Goal: Task Accomplishment & Management: Manage account settings

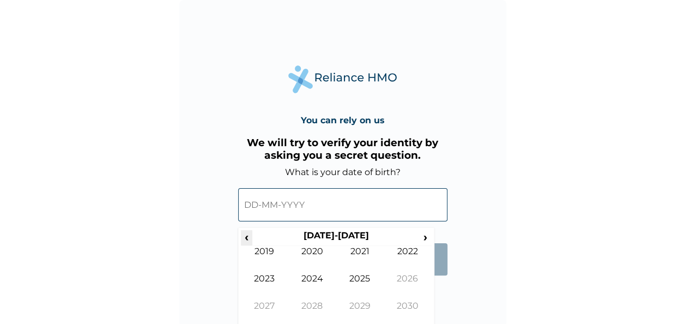
click at [249, 241] on span "‹" at bounding box center [246, 237] width 11 height 14
click at [414, 250] on td "1982" at bounding box center [408, 259] width 48 height 27
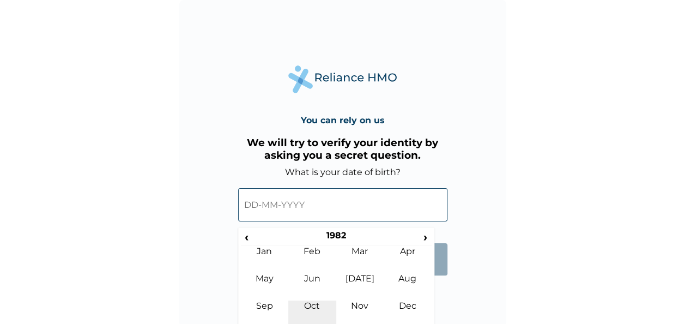
click at [323, 304] on td "Oct" at bounding box center [312, 313] width 48 height 27
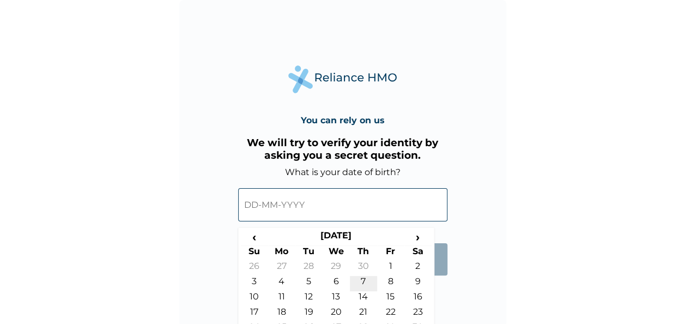
click at [365, 278] on td "7" at bounding box center [363, 283] width 27 height 15
type input "07-10-1982"
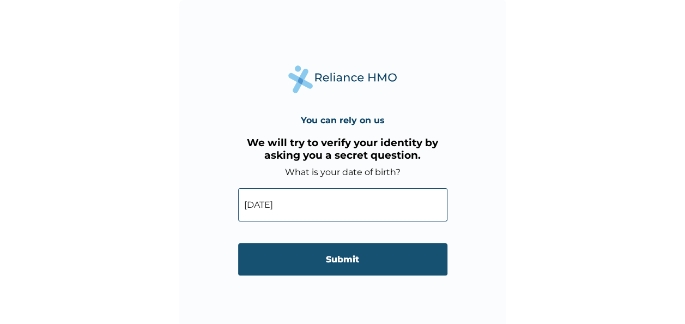
click at [336, 253] on input "Submit" at bounding box center [342, 259] width 209 height 32
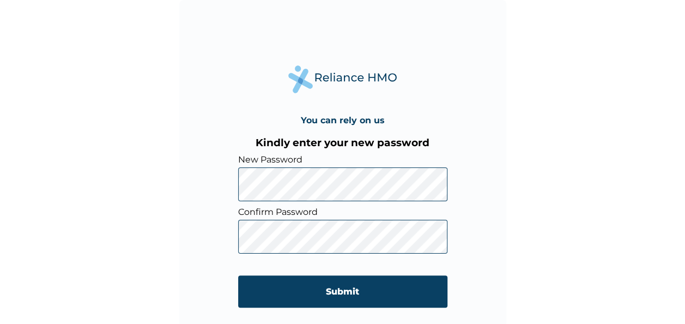
click at [339, 202] on form "New Password Confirm Password Submit" at bounding box center [342, 236] width 209 height 164
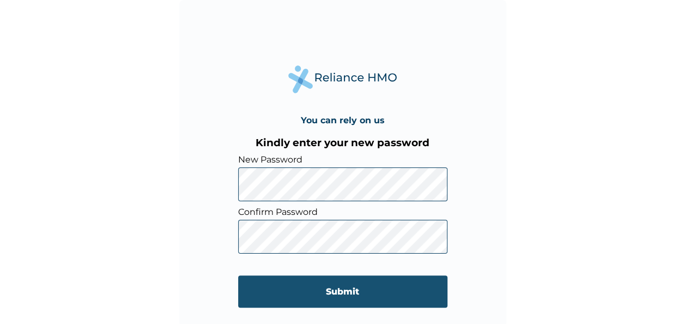
click at [340, 283] on input "Submit" at bounding box center [342, 291] width 209 height 32
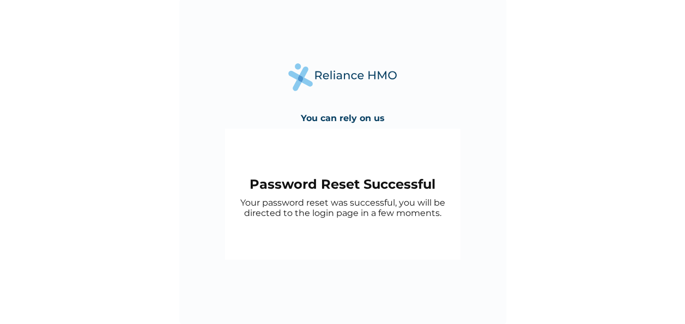
scroll to position [3, 0]
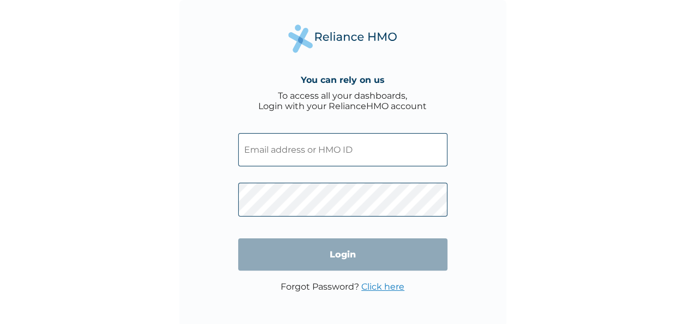
click at [290, 157] on input "text" at bounding box center [342, 149] width 209 height 33
type input "mefuaiye@gmail.com"
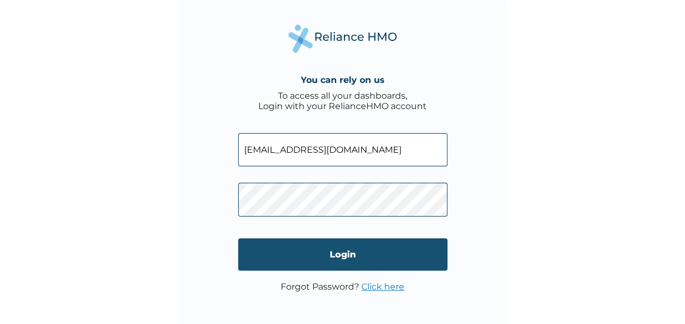
click at [337, 256] on input "Login" at bounding box center [342, 254] width 209 height 32
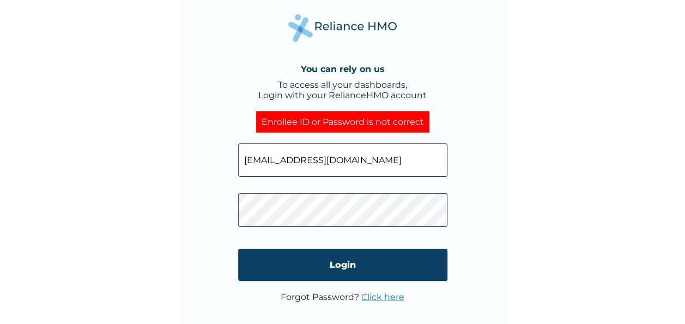
click at [363, 155] on input "mefuaiye@gmail.com" at bounding box center [342, 159] width 209 height 33
click at [305, 189] on span at bounding box center [342, 207] width 209 height 50
click at [317, 147] on input "mefuaiye@gmail.com" at bounding box center [342, 159] width 209 height 33
click at [354, 150] on input "mefuaiye@gmail.com" at bounding box center [342, 159] width 209 height 33
click at [349, 162] on input "mefuaiye@gmail.com" at bounding box center [342, 159] width 209 height 33
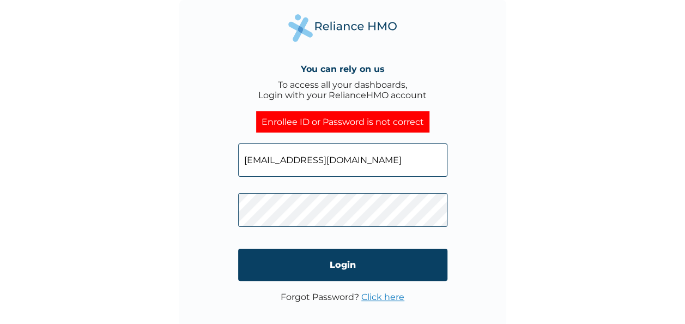
click at [197, 211] on div "You can rely on us To access all your dashboards, Login with your RelianceHMO a…" at bounding box center [342, 163] width 327 height 327
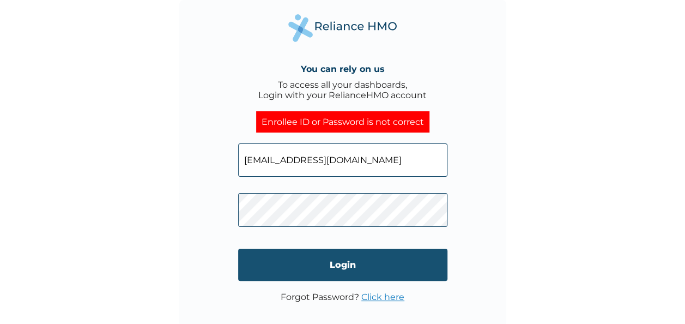
click at [323, 259] on input "Login" at bounding box center [342, 264] width 209 height 32
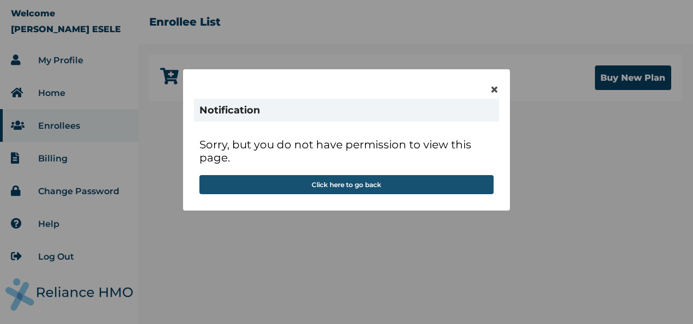
click at [364, 183] on button "Click here to go back" at bounding box center [346, 184] width 294 height 19
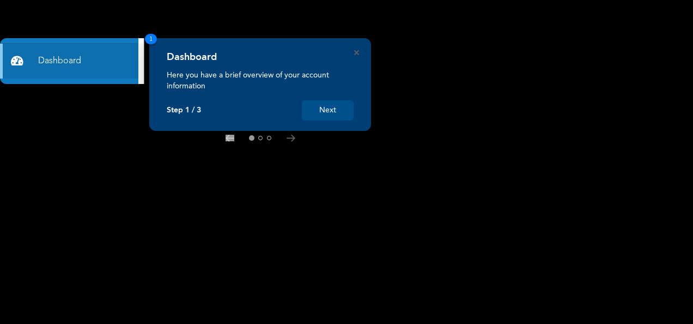
click at [328, 109] on button "Next" at bounding box center [328, 110] width 52 height 20
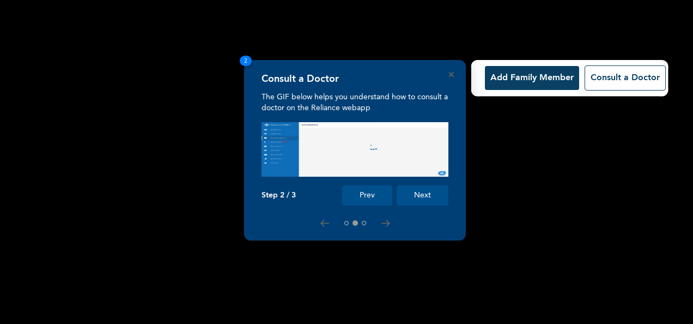
click at [381, 161] on img at bounding box center [355, 149] width 187 height 54
click at [392, 90] on div "Consult a Doctor" at bounding box center [355, 82] width 187 height 19
click at [451, 76] on icon "Close" at bounding box center [451, 74] width 5 height 5
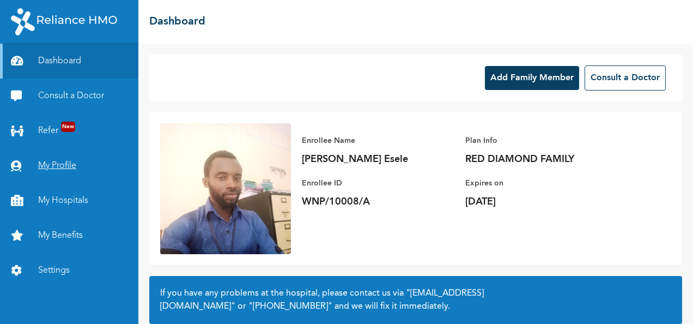
click at [60, 165] on link "My Profile" at bounding box center [69, 165] width 138 height 35
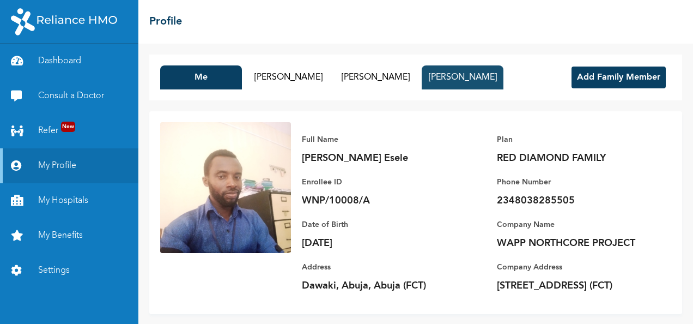
click at [453, 82] on button "André Michael" at bounding box center [463, 77] width 82 height 24
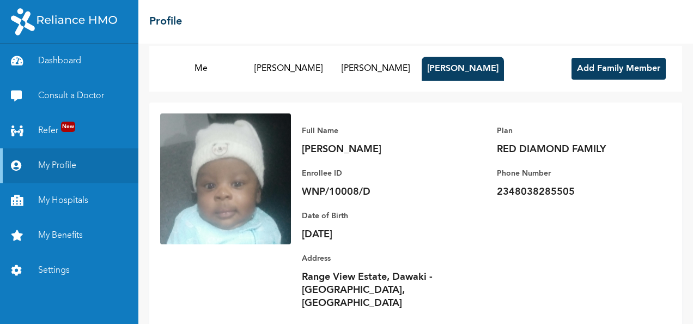
scroll to position [25, 0]
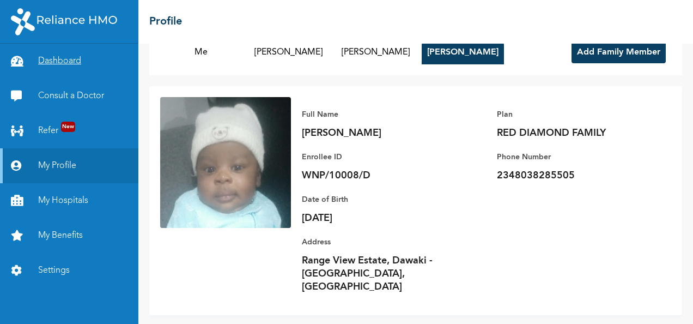
click at [72, 64] on link "Dashboard" at bounding box center [69, 61] width 138 height 35
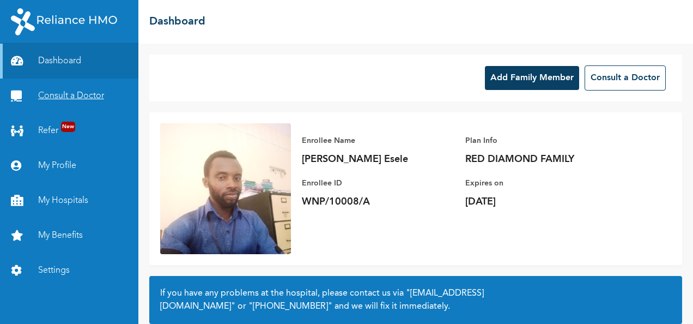
click at [52, 97] on link "Consult a Doctor" at bounding box center [69, 95] width 138 height 35
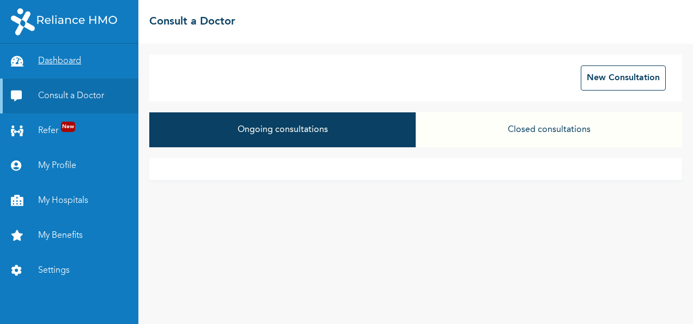
click at [35, 61] on link "Dashboard" at bounding box center [69, 61] width 138 height 35
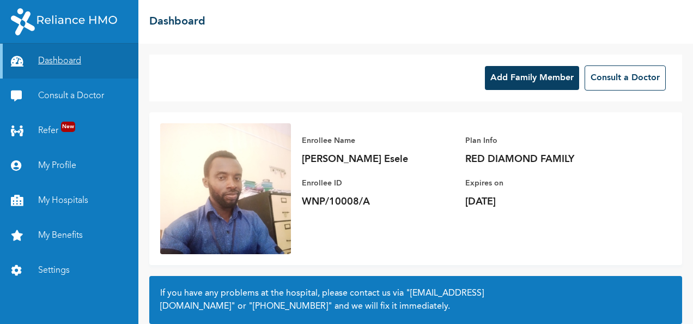
click at [37, 51] on link "Dashboard" at bounding box center [69, 61] width 138 height 35
click at [61, 169] on link "My Profile" at bounding box center [69, 165] width 138 height 35
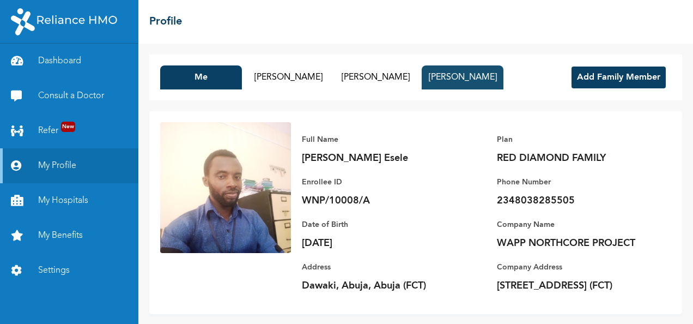
click at [456, 74] on button "André Michael" at bounding box center [463, 77] width 82 height 24
